Goal: Task Accomplishment & Management: Manage account settings

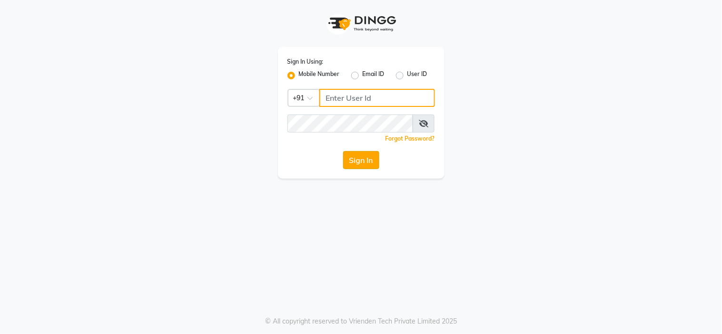
type input "8815795350"
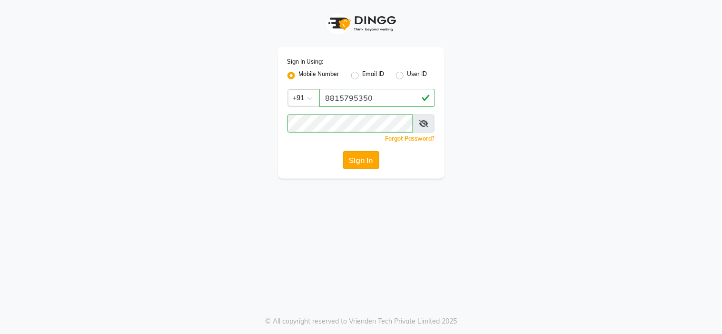
click at [358, 159] on button "Sign In" at bounding box center [361, 160] width 36 height 18
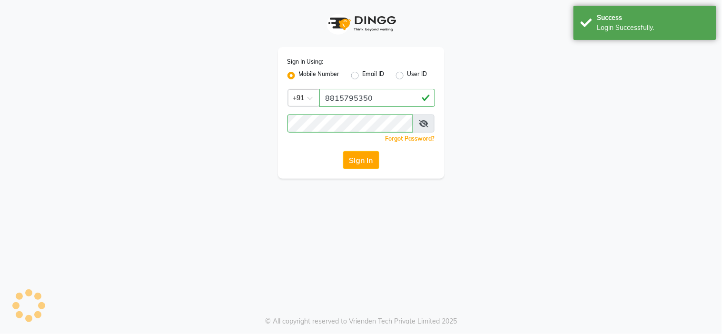
select select "service"
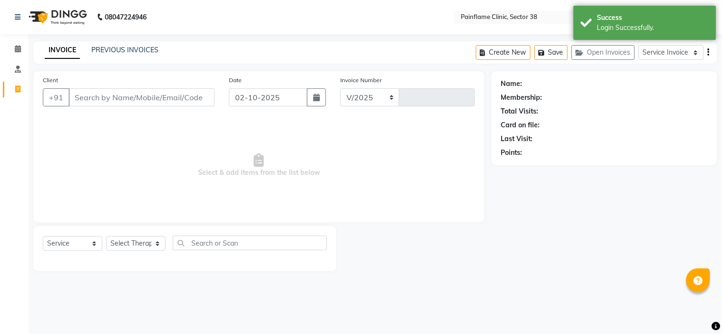
select select "3964"
type input "11765"
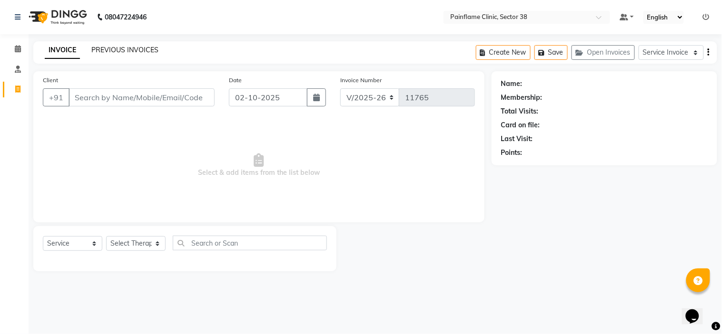
click at [116, 49] on link "PREVIOUS INVOICES" at bounding box center [124, 50] width 67 height 9
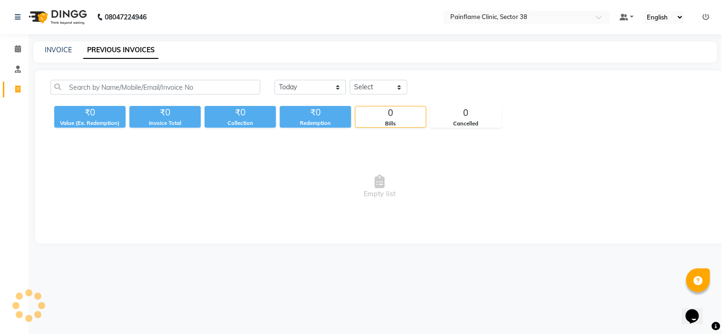
click at [116, 49] on link "PREVIOUS INVOICES" at bounding box center [120, 50] width 75 height 17
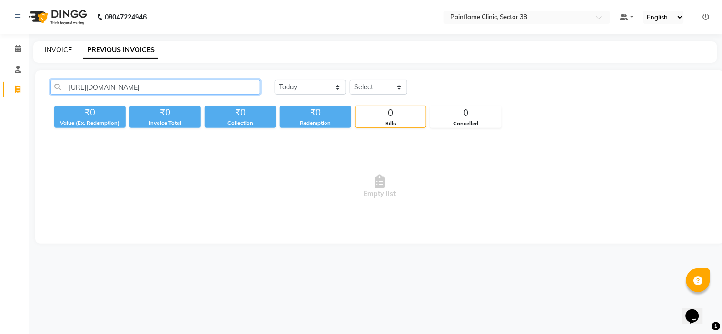
type input "[URL][DOMAIN_NAME]"
click at [50, 50] on link "INVOICE" at bounding box center [58, 50] width 27 height 9
select select "3964"
select select "service"
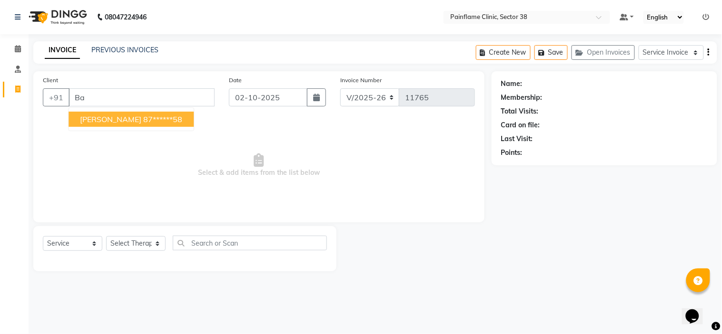
type input "B"
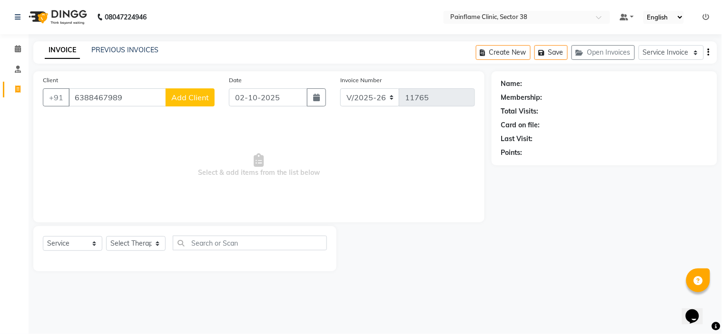
click at [81, 98] on input "6388467989" at bounding box center [117, 97] width 98 height 18
click at [97, 97] on input "6388467989" at bounding box center [117, 97] width 98 height 18
type input "6388467989"
click at [185, 97] on span "Add Client" at bounding box center [190, 98] width 38 height 10
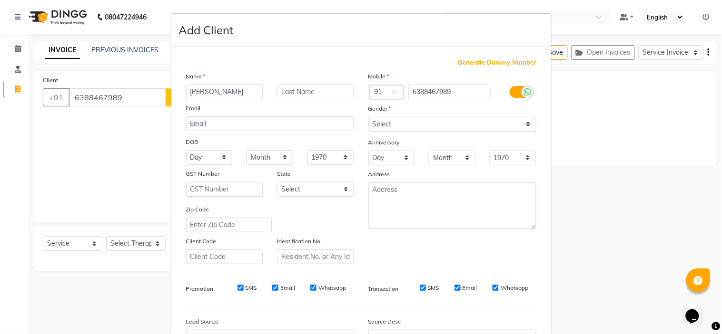
type input "[PERSON_NAME]"
type input "Soni"
click at [458, 130] on select "Select [DEMOGRAPHIC_DATA] [DEMOGRAPHIC_DATA] Other Prefer Not To Say" at bounding box center [452, 124] width 168 height 15
select select "[DEMOGRAPHIC_DATA]"
click at [368, 117] on select "Select [DEMOGRAPHIC_DATA] [DEMOGRAPHIC_DATA] Other Prefer Not To Say" at bounding box center [452, 124] width 168 height 15
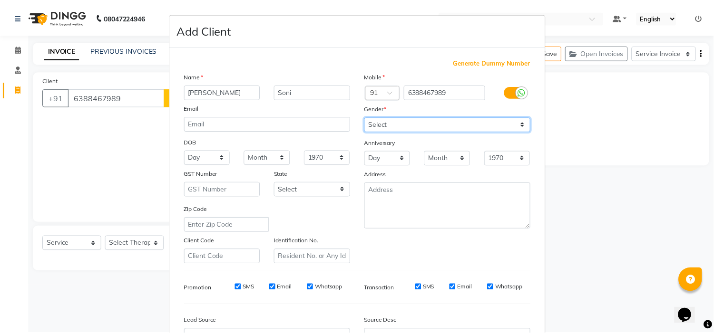
scroll to position [105, 0]
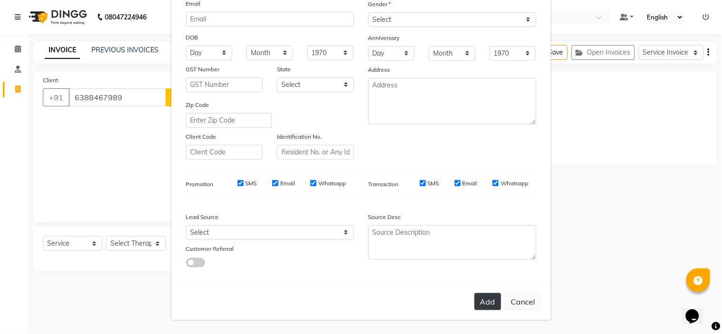
click at [482, 305] on button "Add" at bounding box center [487, 301] width 27 height 17
type input "63******89"
select select
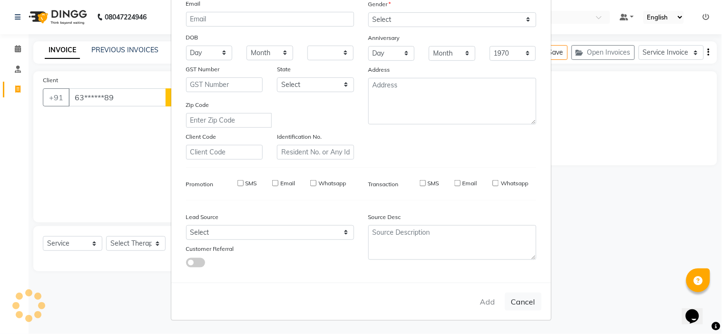
select select
checkbox input "false"
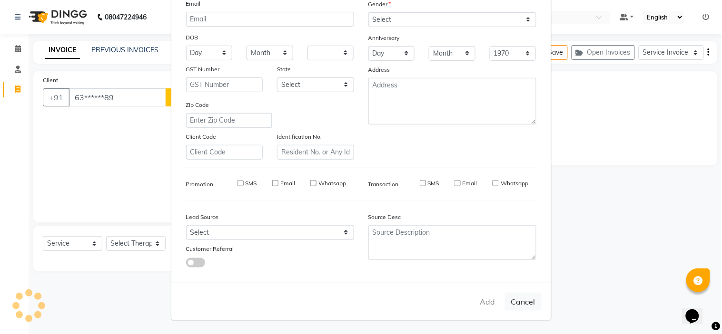
checkbox input "false"
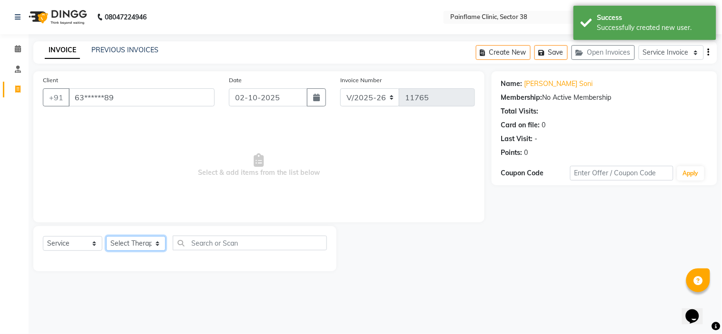
click at [129, 248] on select "Select Therapist [PERSON_NAME] Dr [PERSON_NAME] [PERSON_NAME] Dr [PERSON_NAME] …" at bounding box center [135, 243] width 59 height 15
select select "45024"
click at [106, 237] on select "Select Therapist [PERSON_NAME] Dr [PERSON_NAME] [PERSON_NAME] Dr [PERSON_NAME] …" at bounding box center [135, 243] width 59 height 15
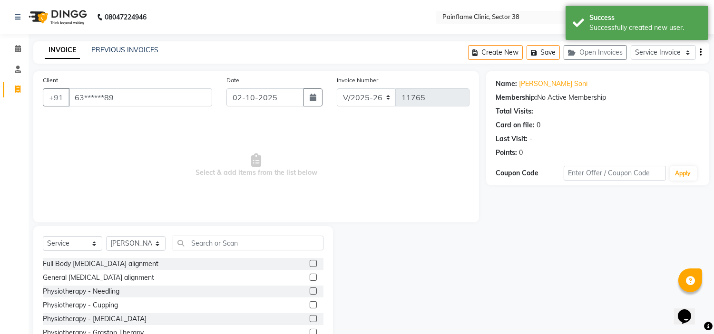
click at [310, 278] on label at bounding box center [313, 277] width 7 height 7
click at [310, 278] on input "checkbox" at bounding box center [313, 278] width 6 height 6
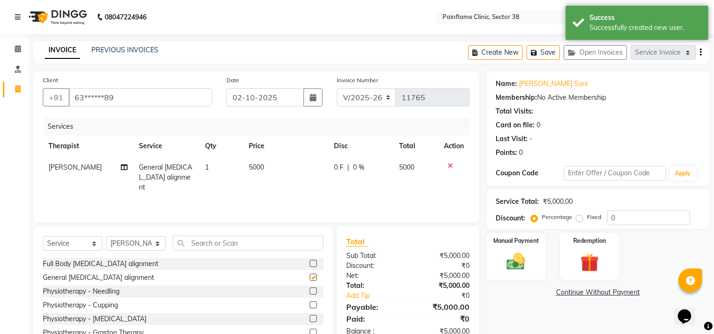
checkbox input "false"
click at [267, 167] on td "5000" at bounding box center [285, 177] width 85 height 41
select select "45024"
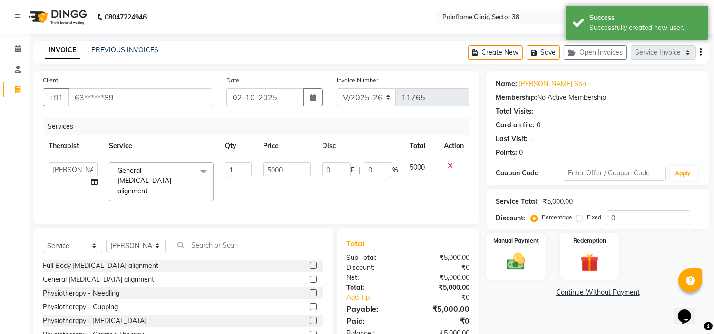
click at [267, 167] on input "5000" at bounding box center [287, 170] width 48 height 15
type input "2000"
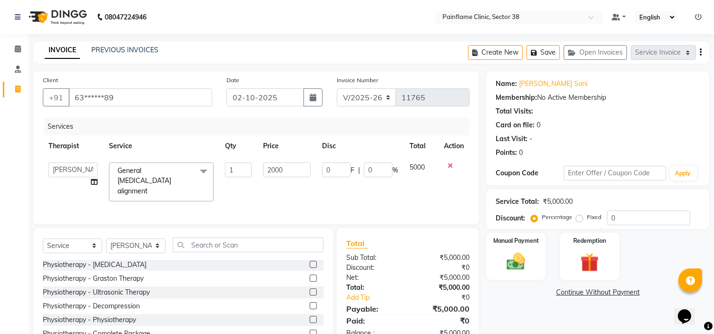
scroll to position [46, 0]
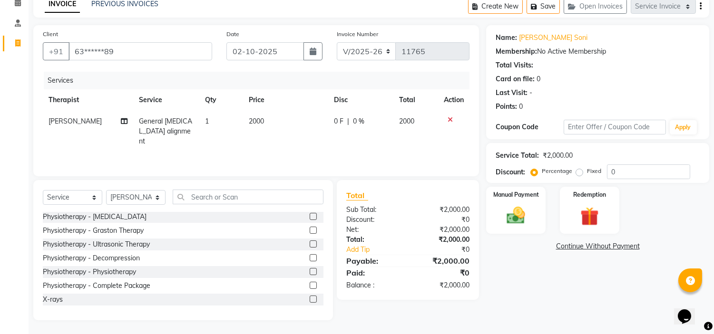
click at [310, 301] on label at bounding box center [313, 299] width 7 height 7
click at [310, 301] on input "checkbox" at bounding box center [313, 300] width 6 height 6
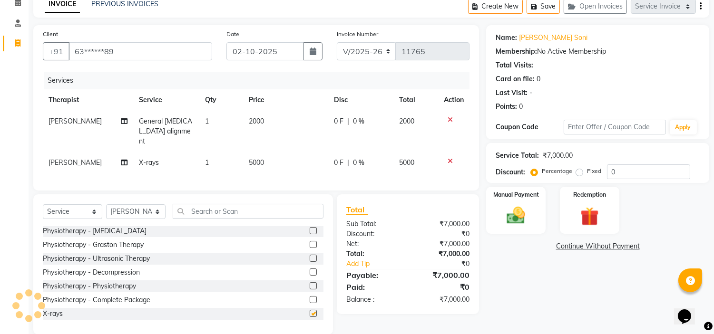
checkbox input "false"
click at [269, 152] on td "5000" at bounding box center [285, 162] width 85 height 21
select select "45024"
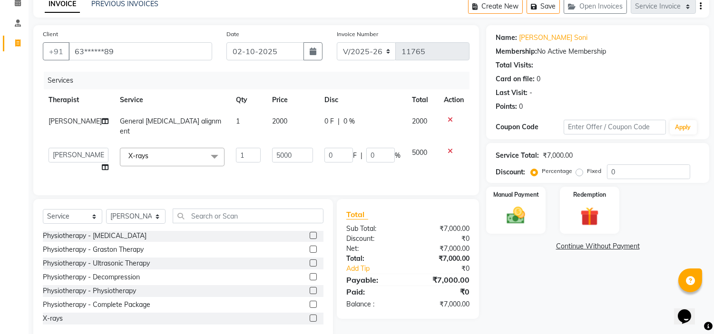
click at [272, 150] on input "5000" at bounding box center [292, 155] width 41 height 15
type input "1800"
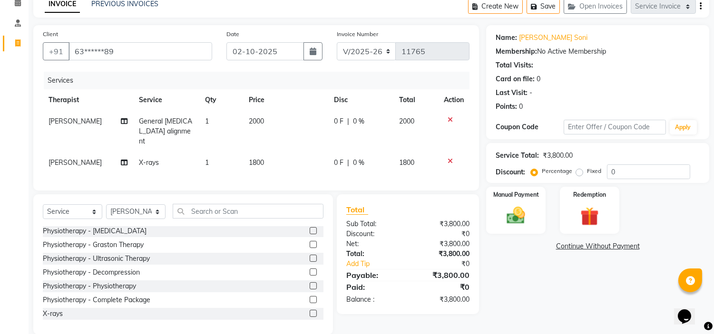
click at [522, 238] on div "Name: [PERSON_NAME] Soni Membership: No Active Membership Total Visits: Card on…" at bounding box center [601, 180] width 230 height 310
click at [522, 217] on img at bounding box center [515, 216] width 31 height 22
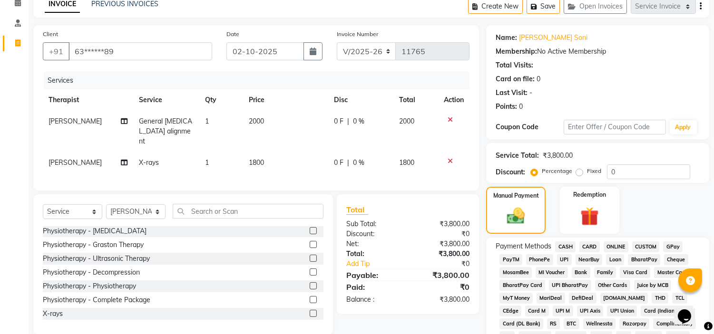
click at [565, 262] on span "UPI" at bounding box center [564, 259] width 15 height 11
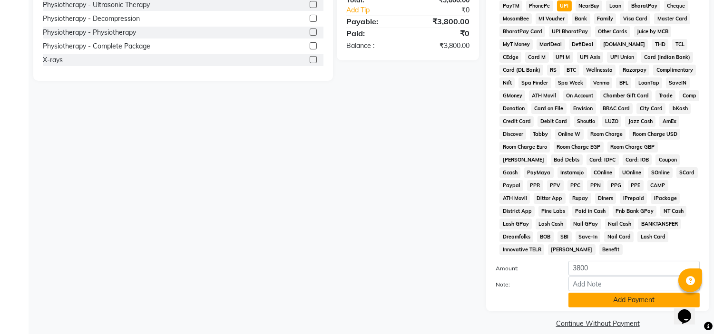
click at [631, 293] on button "Add Payment" at bounding box center [633, 300] width 131 height 15
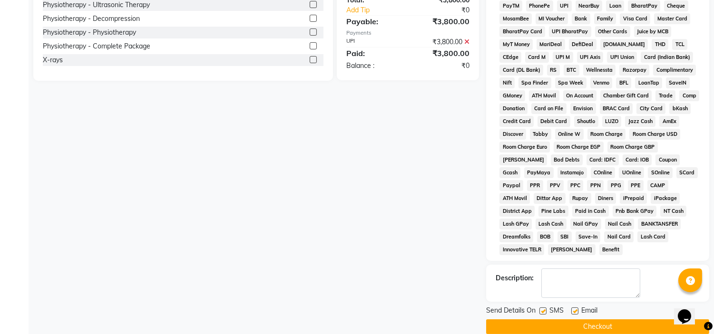
click at [575, 308] on label at bounding box center [574, 311] width 7 height 7
click at [575, 309] on input "checkbox" at bounding box center [574, 312] width 6 height 6
checkbox input "false"
click at [544, 308] on label at bounding box center [542, 311] width 7 height 7
click at [544, 309] on input "checkbox" at bounding box center [542, 312] width 6 height 6
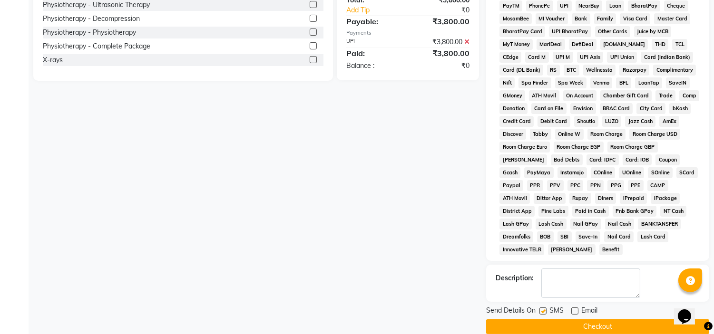
checkbox input "false"
click at [595, 320] on button "Checkout" at bounding box center [597, 327] width 223 height 15
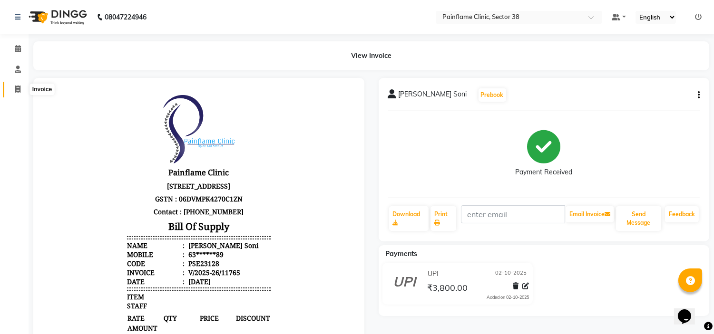
click at [15, 84] on span at bounding box center [18, 89] width 17 height 11
select select "service"
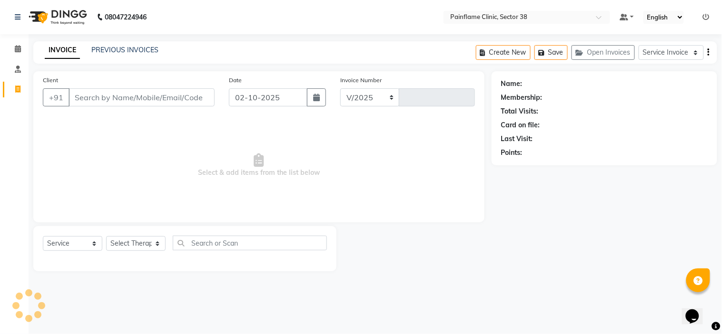
select select "3964"
type input "11766"
type input "9818279695"
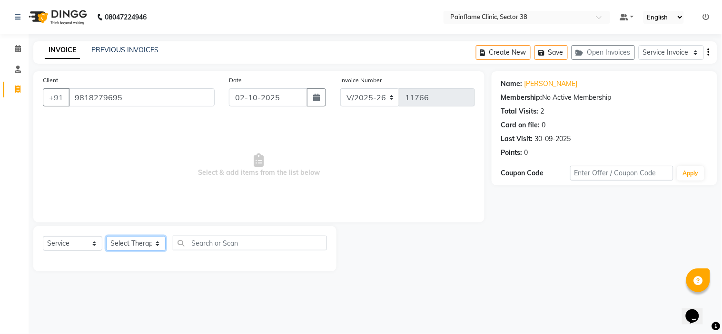
click at [136, 241] on select "Select Therapist [PERSON_NAME] Dr [PERSON_NAME] [PERSON_NAME] Dr [PERSON_NAME] …" at bounding box center [135, 243] width 59 height 15
select select "20209"
click at [106, 237] on select "Select Therapist [PERSON_NAME] Dr [PERSON_NAME] [PERSON_NAME] Dr [PERSON_NAME] …" at bounding box center [135, 243] width 59 height 15
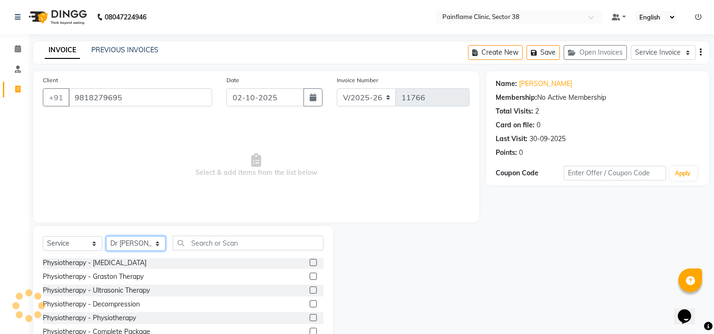
scroll to position [46, 0]
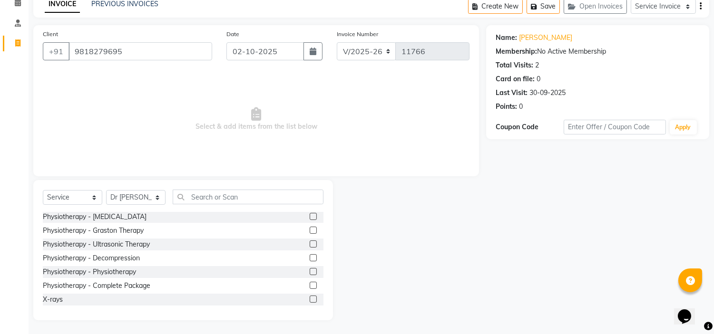
click at [310, 286] on label at bounding box center [313, 285] width 7 height 7
click at [310, 286] on input "checkbox" at bounding box center [313, 286] width 6 height 6
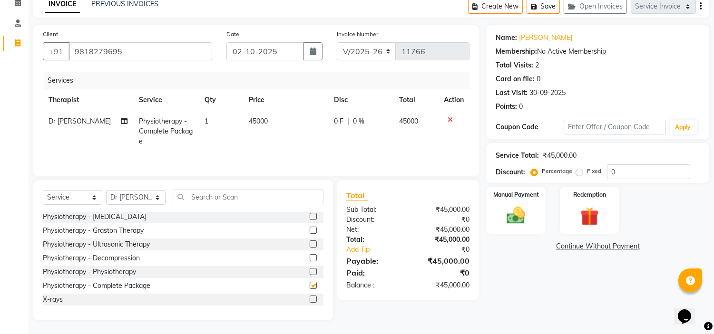
checkbox input "false"
click at [273, 117] on td "45000" at bounding box center [285, 131] width 85 height 41
select select "20209"
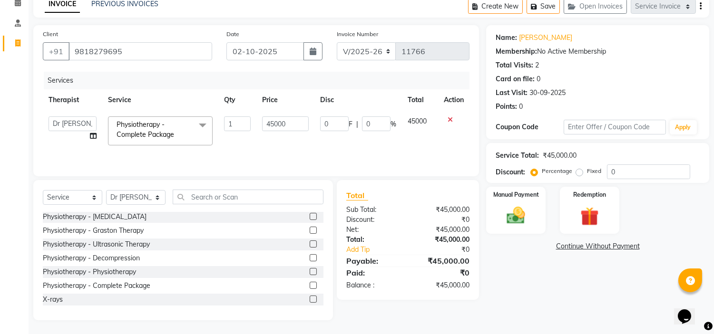
click at [273, 117] on input "45000" at bounding box center [285, 124] width 47 height 15
type input "2000"
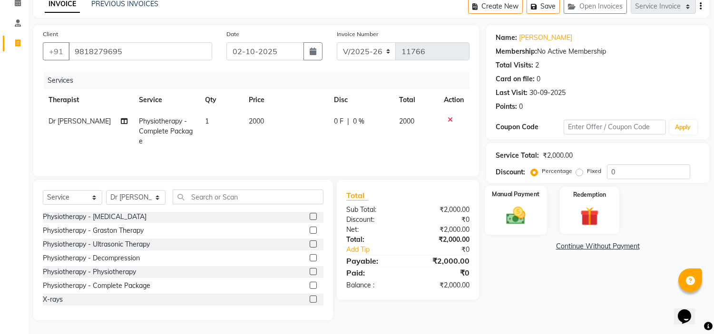
click at [513, 216] on img at bounding box center [515, 216] width 31 height 22
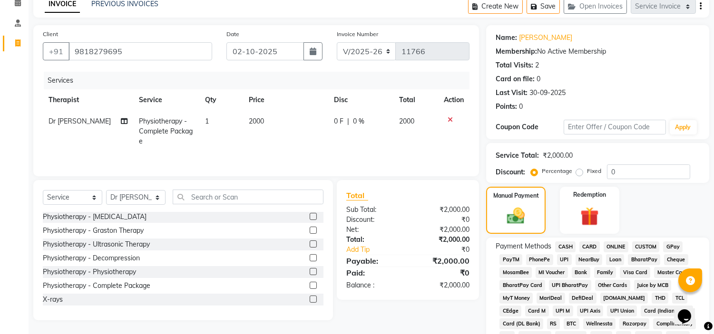
click at [562, 257] on span "UPI" at bounding box center [564, 259] width 15 height 11
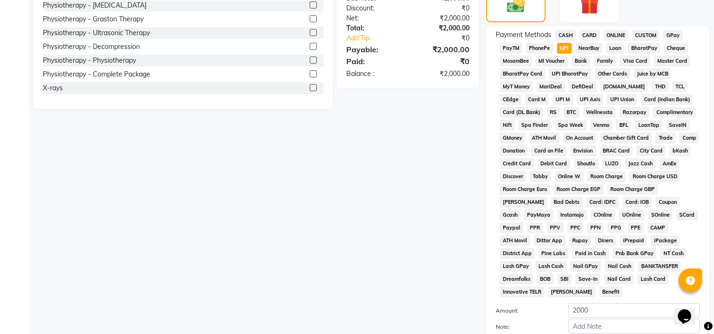
scroll to position [300, 0]
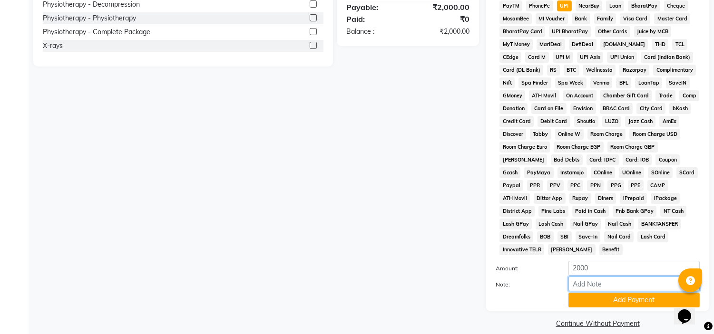
click at [611, 277] on input "Note:" at bounding box center [633, 284] width 131 height 15
type input "Posture yog only"
click at [601, 277] on input "Posture yog only" at bounding box center [633, 284] width 131 height 15
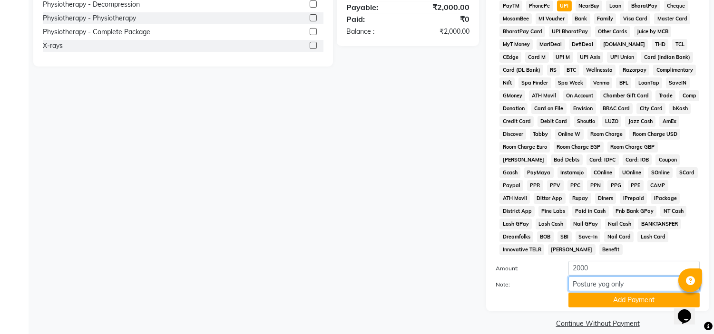
click at [601, 277] on input "Posture yog only" at bounding box center [633, 284] width 131 height 15
click at [575, 298] on div "Payment Methods CASH CARD ONLINE CUSTOM GPay PayTM PhonePe UPI NearBuy Loan Bha…" at bounding box center [597, 148] width 223 height 328
click at [587, 293] on button "Add Payment" at bounding box center [633, 300] width 131 height 15
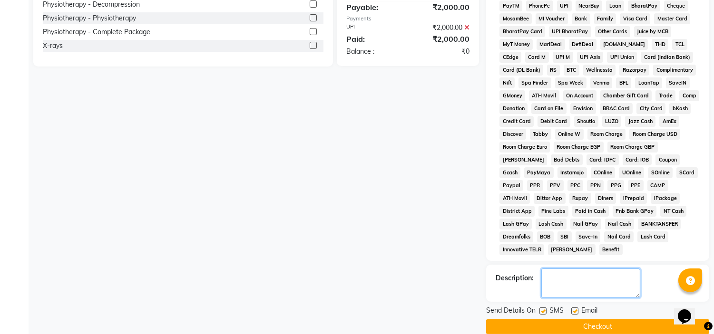
click at [552, 276] on textarea at bounding box center [590, 283] width 99 height 29
paste textarea "Posture yog only"
type textarea "Posture yog only"
click at [546, 308] on label at bounding box center [542, 311] width 7 height 7
click at [546, 309] on input "checkbox" at bounding box center [542, 312] width 6 height 6
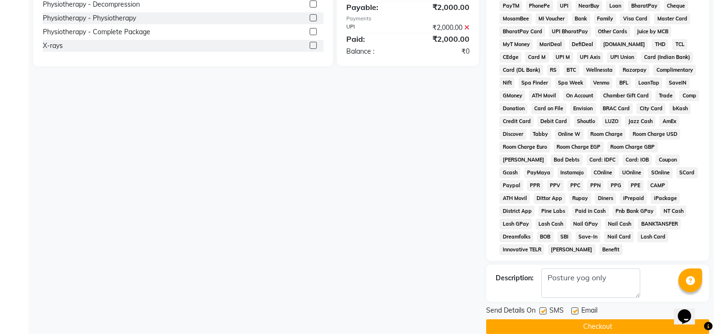
checkbox input "false"
click at [575, 308] on label at bounding box center [574, 311] width 7 height 7
click at [575, 309] on input "checkbox" at bounding box center [574, 312] width 6 height 6
checkbox input "false"
click at [597, 320] on button "Checkout" at bounding box center [597, 327] width 223 height 15
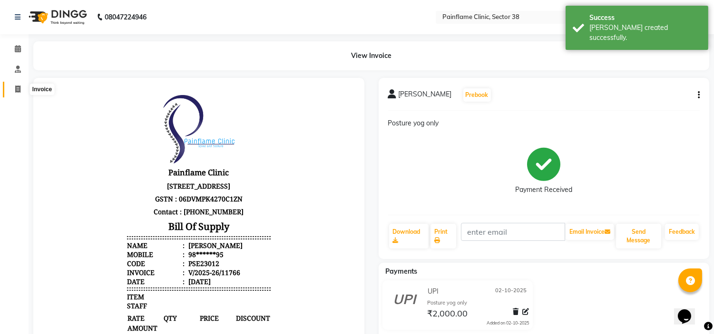
click at [10, 92] on span at bounding box center [18, 89] width 17 height 11
select select "service"
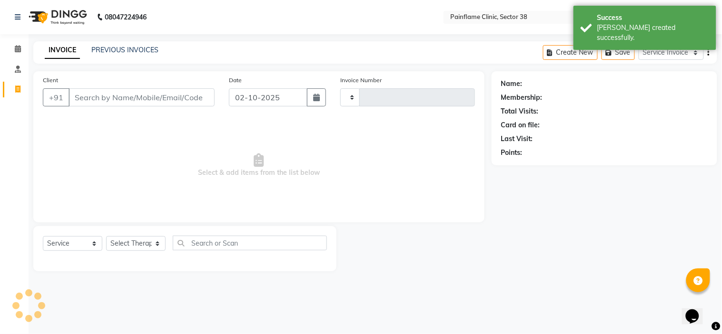
type input "11767"
select select "3964"
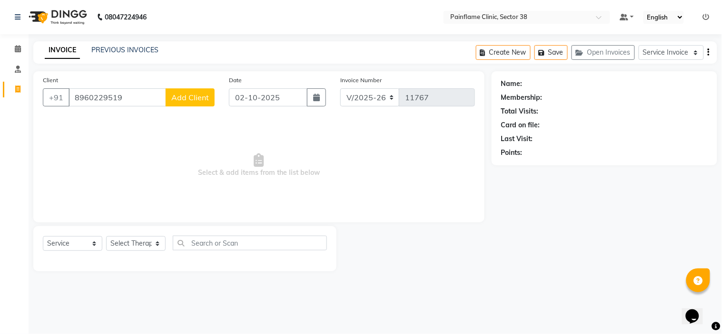
click at [83, 97] on input "8960229519" at bounding box center [117, 97] width 98 height 18
click at [94, 98] on input "8960229519" at bounding box center [117, 97] width 98 height 18
type input "8960229519"
click at [195, 96] on span "Add Client" at bounding box center [190, 98] width 38 height 10
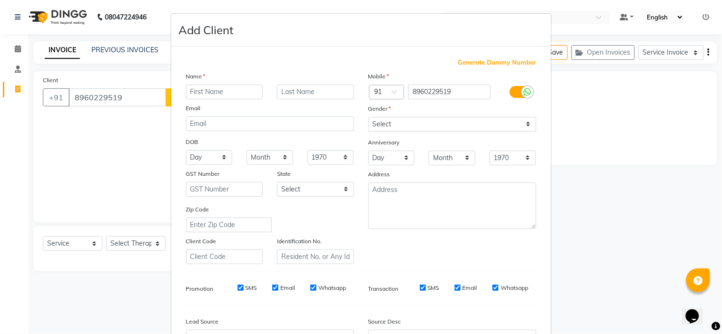
type input "a"
type input "Karan"
type input "singh"
click at [414, 130] on select "Select [DEMOGRAPHIC_DATA] [DEMOGRAPHIC_DATA] Other Prefer Not To Say" at bounding box center [452, 124] width 168 height 15
select select "[DEMOGRAPHIC_DATA]"
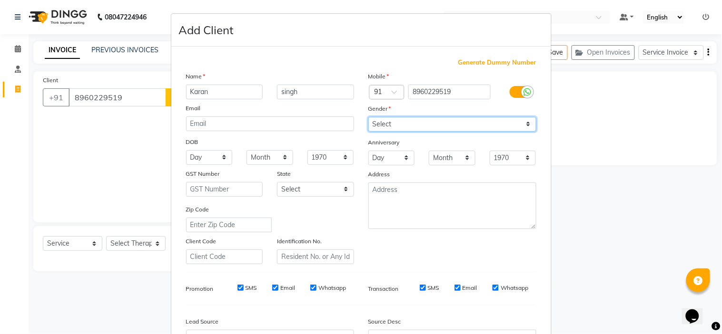
click at [368, 117] on select "Select [DEMOGRAPHIC_DATA] [DEMOGRAPHIC_DATA] Other Prefer Not To Say" at bounding box center [452, 124] width 168 height 15
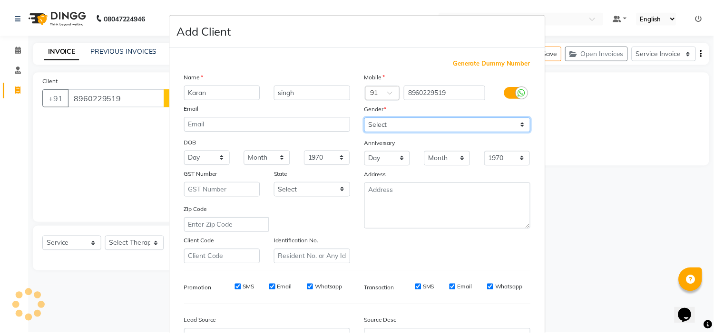
scroll to position [105, 0]
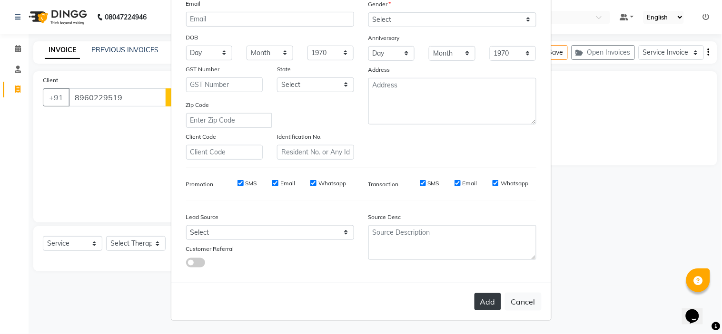
click at [481, 294] on button "Add" at bounding box center [487, 301] width 27 height 17
type input "89******19"
select select
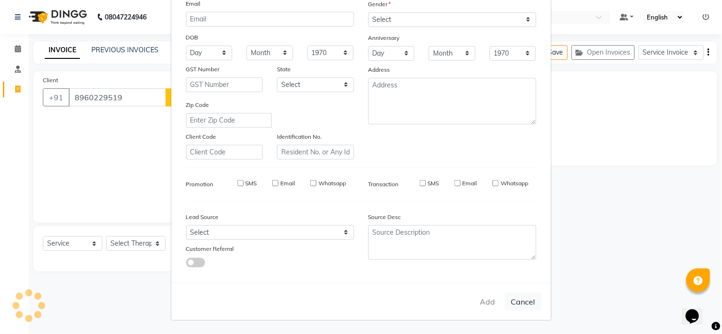
select select
checkbox input "false"
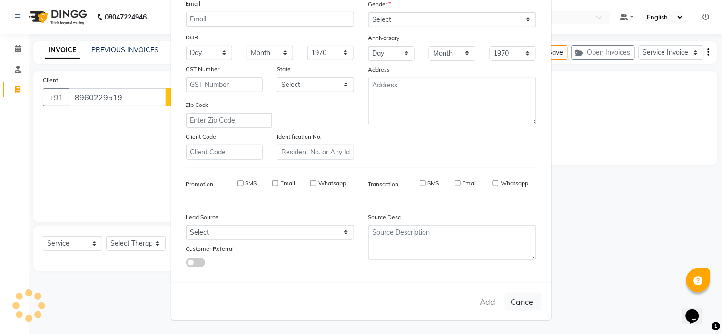
checkbox input "false"
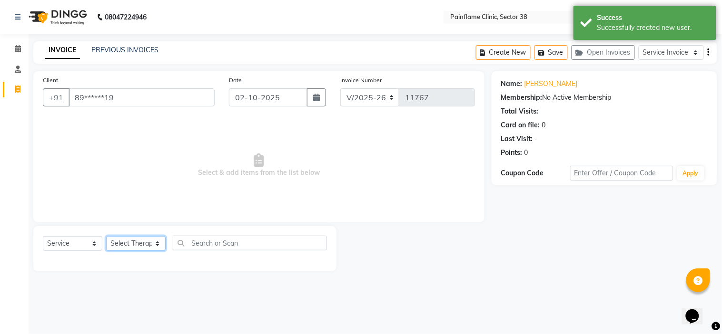
click at [125, 238] on select "Select Therapist [PERSON_NAME] Dr [PERSON_NAME] [PERSON_NAME] Dr [PERSON_NAME] …" at bounding box center [135, 243] width 59 height 15
select select "20209"
click at [106, 237] on select "Select Therapist [PERSON_NAME] Dr [PERSON_NAME] [PERSON_NAME] Dr [PERSON_NAME] …" at bounding box center [135, 243] width 59 height 15
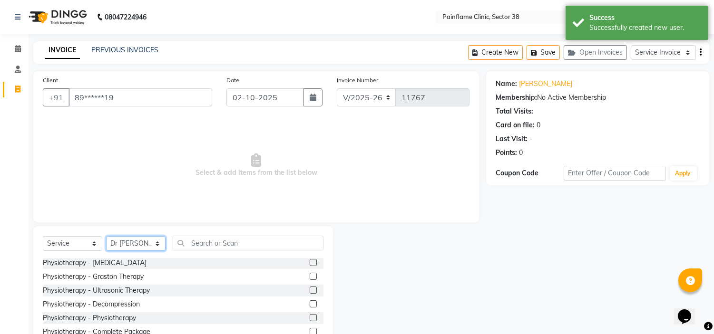
scroll to position [46, 0]
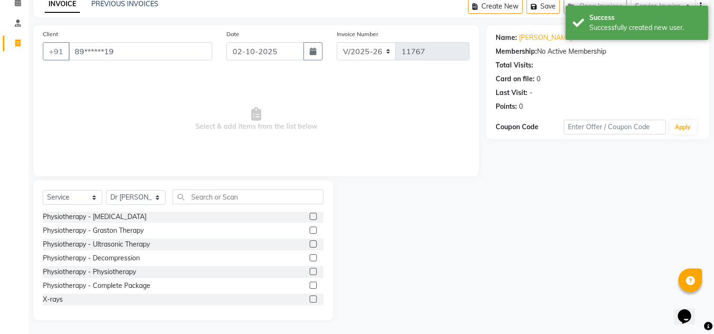
click at [310, 282] on label at bounding box center [313, 285] width 7 height 7
click at [310, 283] on input "checkbox" at bounding box center [313, 286] width 6 height 6
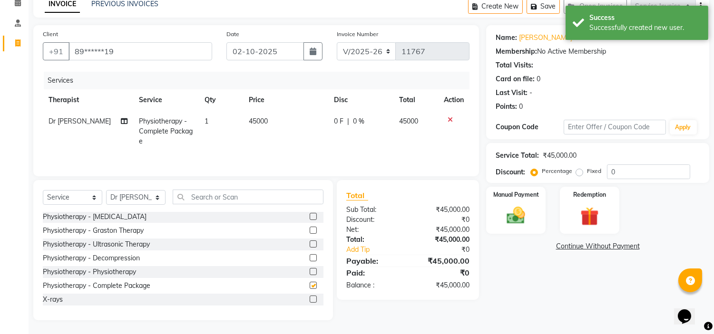
checkbox input "false"
click at [270, 116] on td "45000" at bounding box center [285, 131] width 85 height 41
select select "20209"
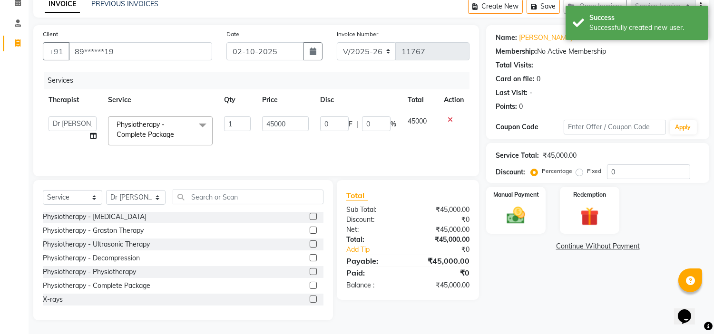
click at [270, 117] on input "45000" at bounding box center [285, 124] width 47 height 15
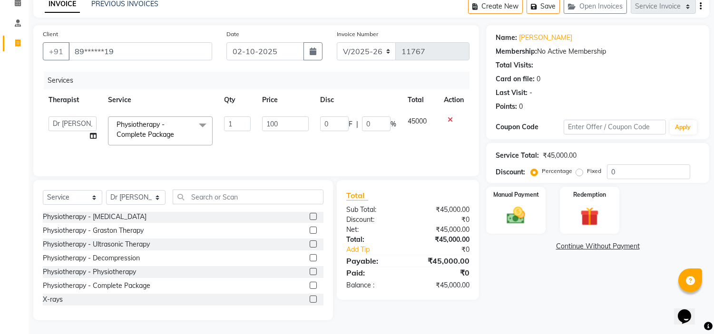
type input "1000"
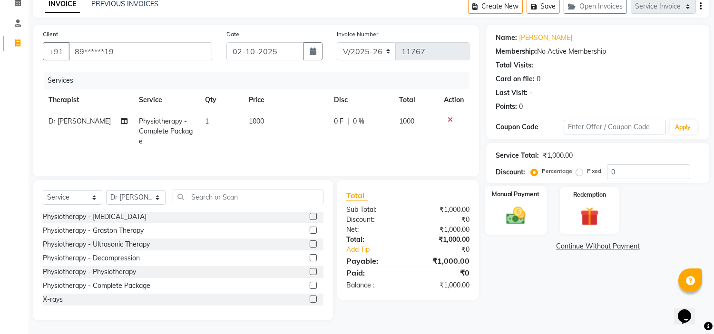
click at [515, 201] on div "Manual Payment" at bounding box center [516, 210] width 62 height 49
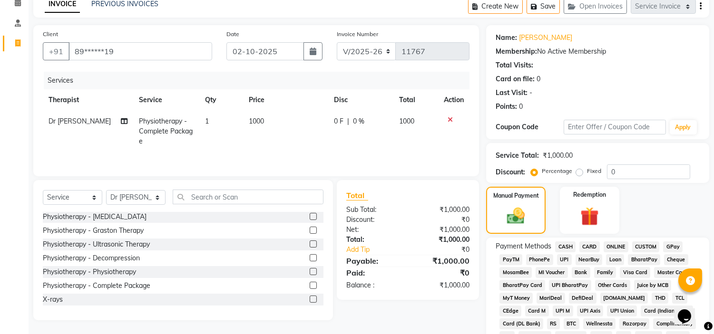
click at [564, 256] on span "UPI" at bounding box center [564, 259] width 15 height 11
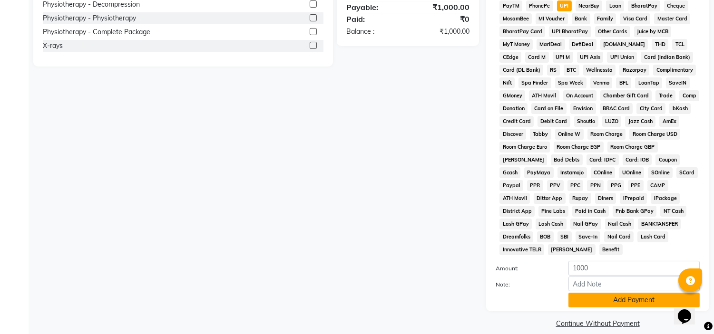
click at [611, 293] on button "Add Payment" at bounding box center [633, 300] width 131 height 15
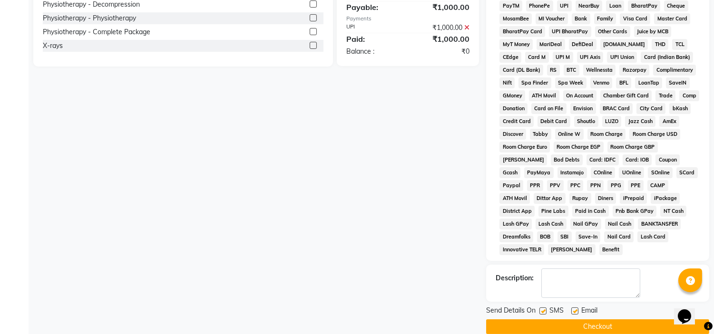
click at [571, 308] on div at bounding box center [574, 313] width 6 height 10
click at [576, 308] on label at bounding box center [574, 311] width 7 height 7
click at [576, 309] on input "checkbox" at bounding box center [574, 312] width 6 height 6
checkbox input "false"
click at [546, 308] on label at bounding box center [542, 311] width 7 height 7
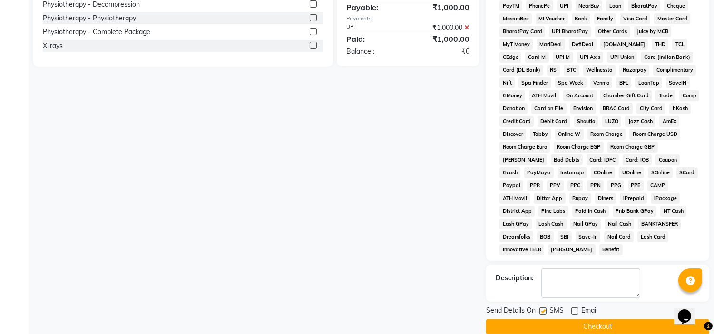
click at [546, 309] on input "checkbox" at bounding box center [542, 312] width 6 height 6
checkbox input "false"
click at [567, 277] on textarea at bounding box center [590, 283] width 99 height 29
type textarea "Physio Only"
click at [575, 320] on button "Checkout" at bounding box center [597, 327] width 223 height 15
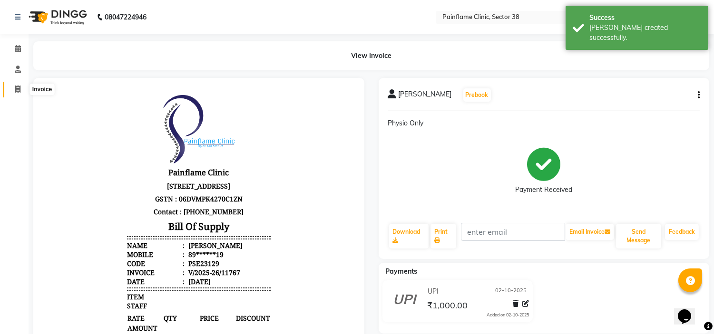
click at [17, 88] on icon at bounding box center [17, 89] width 5 height 7
select select "service"
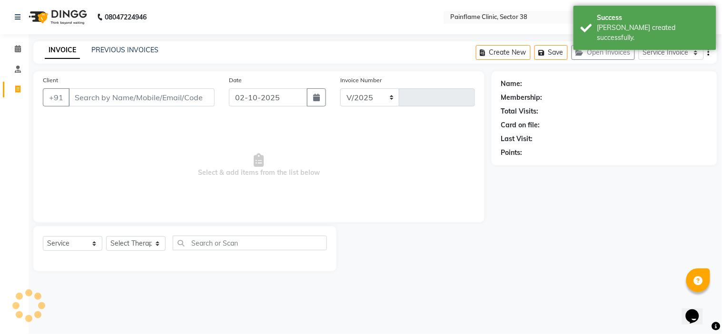
select select "3964"
type input "11768"
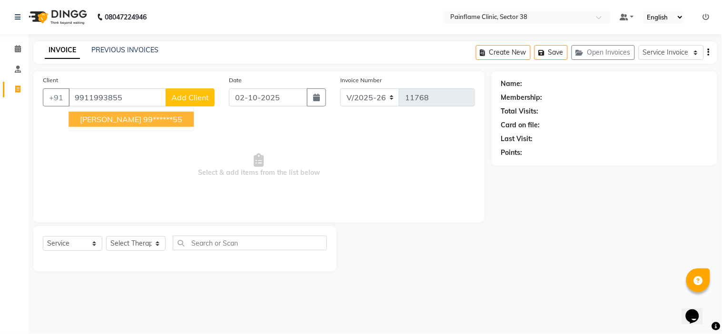
type input "9911993855"
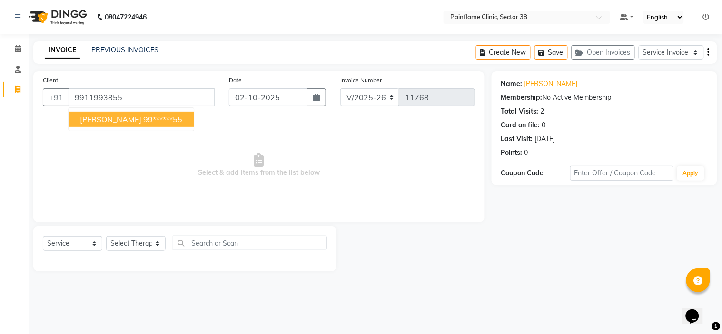
click at [155, 208] on span "Select & add items from the list below" at bounding box center [259, 165] width 432 height 95
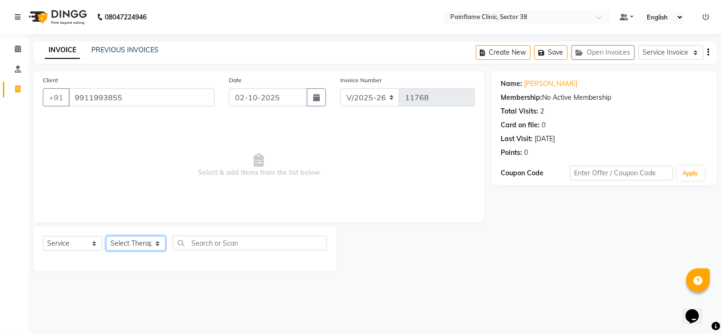
click at [131, 244] on select "Select Therapist [PERSON_NAME] Dr [PERSON_NAME] [PERSON_NAME] Dr [PERSON_NAME] …" at bounding box center [135, 243] width 59 height 15
select select "20209"
click at [106, 237] on select "Select Therapist [PERSON_NAME] Dr [PERSON_NAME] [PERSON_NAME] Dr [PERSON_NAME] …" at bounding box center [135, 243] width 59 height 15
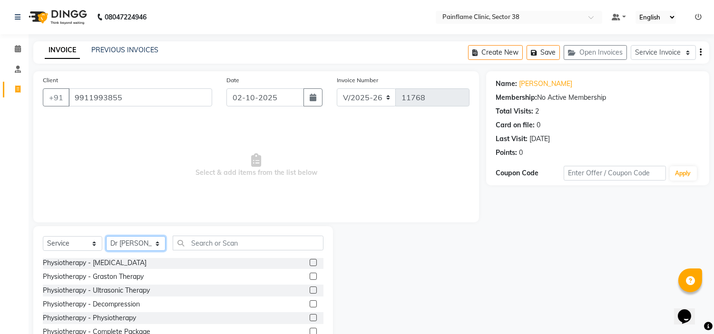
scroll to position [46, 0]
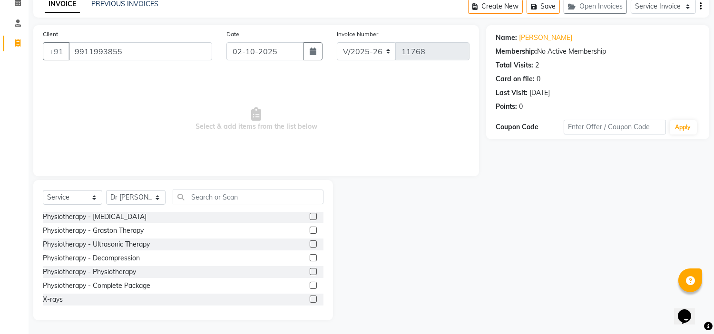
click at [310, 283] on label at bounding box center [313, 285] width 7 height 7
click at [310, 283] on input "checkbox" at bounding box center [313, 286] width 6 height 6
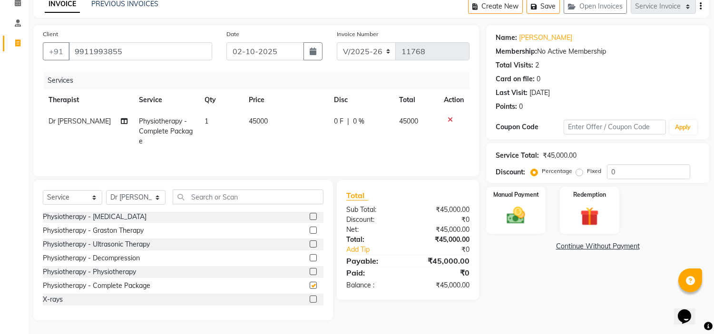
checkbox input "false"
click at [270, 117] on td "45000" at bounding box center [285, 131] width 85 height 41
select select "20209"
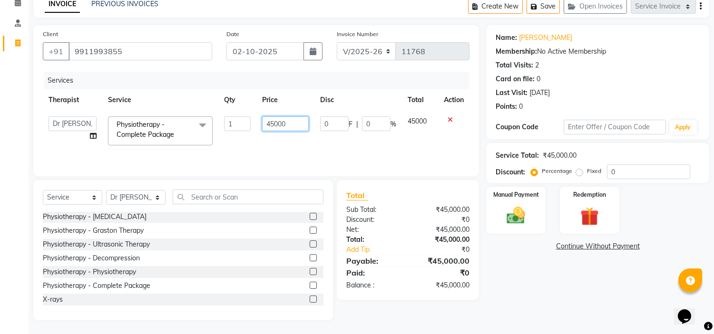
click at [270, 117] on input "45000" at bounding box center [285, 124] width 47 height 15
type input "15000"
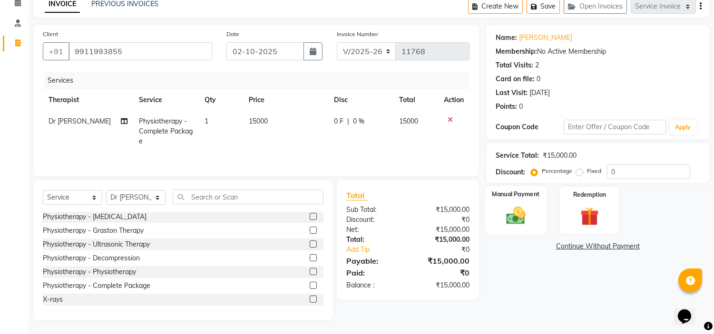
click at [512, 219] on img at bounding box center [515, 216] width 31 height 22
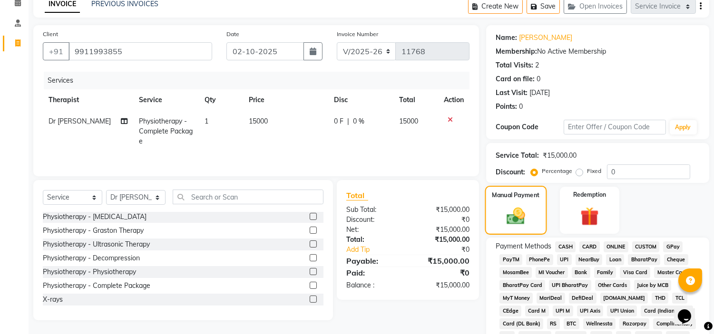
click at [512, 219] on img at bounding box center [516, 216] width 30 height 21
click at [567, 256] on span "UPI" at bounding box center [564, 259] width 15 height 11
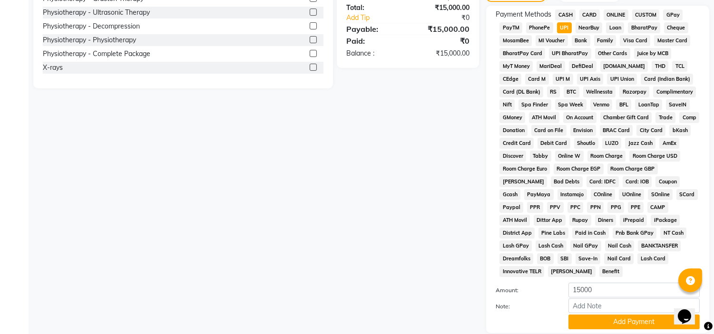
scroll to position [300, 0]
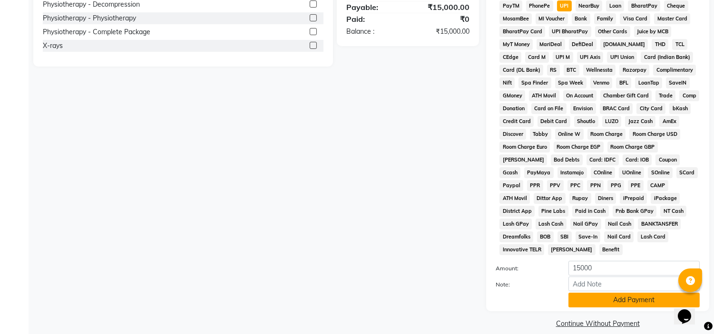
click at [620, 293] on button "Add Payment" at bounding box center [633, 300] width 131 height 15
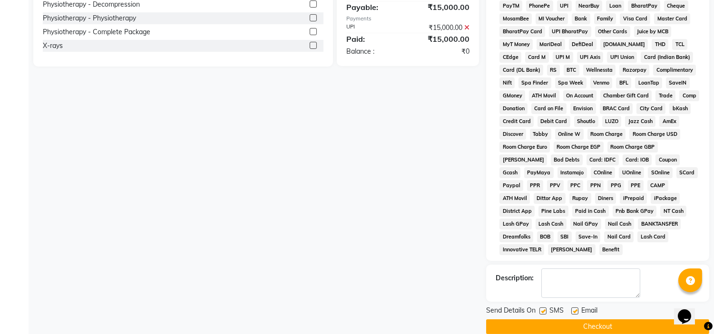
click at [576, 308] on label at bounding box center [574, 311] width 7 height 7
click at [576, 309] on input "checkbox" at bounding box center [574, 312] width 6 height 6
checkbox input "false"
click at [540, 308] on label at bounding box center [542, 311] width 7 height 7
click at [540, 309] on input "checkbox" at bounding box center [542, 312] width 6 height 6
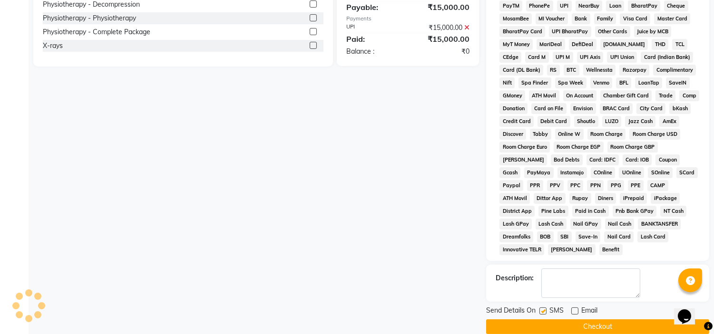
checkbox input "false"
click at [574, 320] on button "Checkout" at bounding box center [597, 327] width 223 height 15
